Goal: Information Seeking & Learning: Compare options

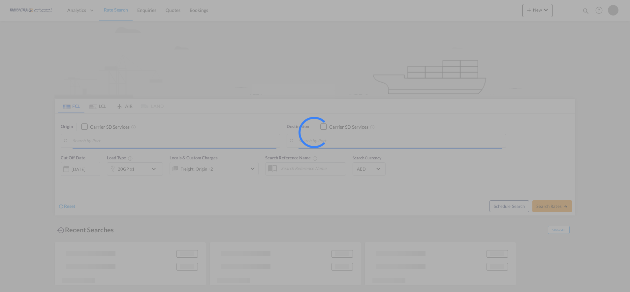
type input "Jebel Ali, AEJEA"
type input "Dar es Salaam, TZDAR"
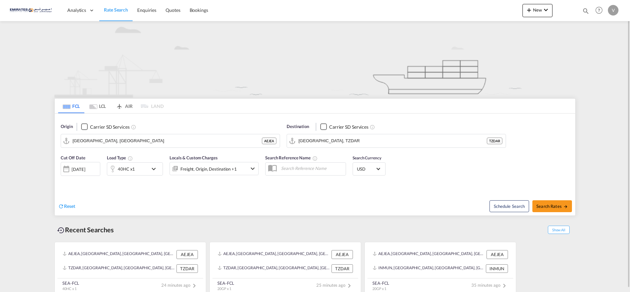
click at [154, 168] on md-icon "icon-chevron-down" at bounding box center [155, 169] width 11 height 8
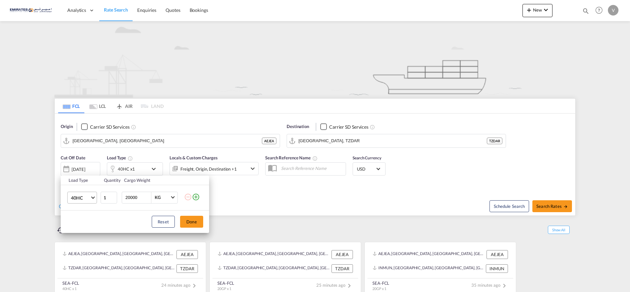
click at [77, 198] on span "40HC" at bounding box center [80, 198] width 19 height 7
click at [80, 162] on md-option "20GP" at bounding box center [88, 166] width 45 height 16
click at [191, 219] on button "Done" at bounding box center [191, 222] width 23 height 12
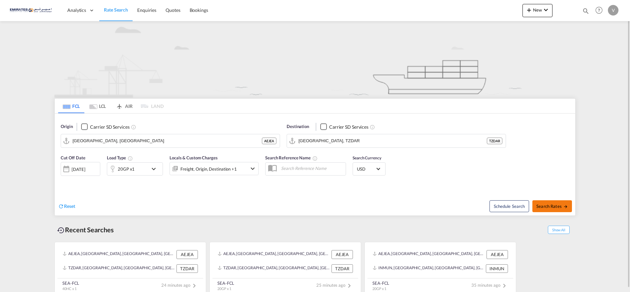
click at [545, 206] on span "Search Rates" at bounding box center [553, 206] width 32 height 5
type input "AEJEA to TZDAR / 18 Sep 2025"
